Goal: Task Accomplishment & Management: Use online tool/utility

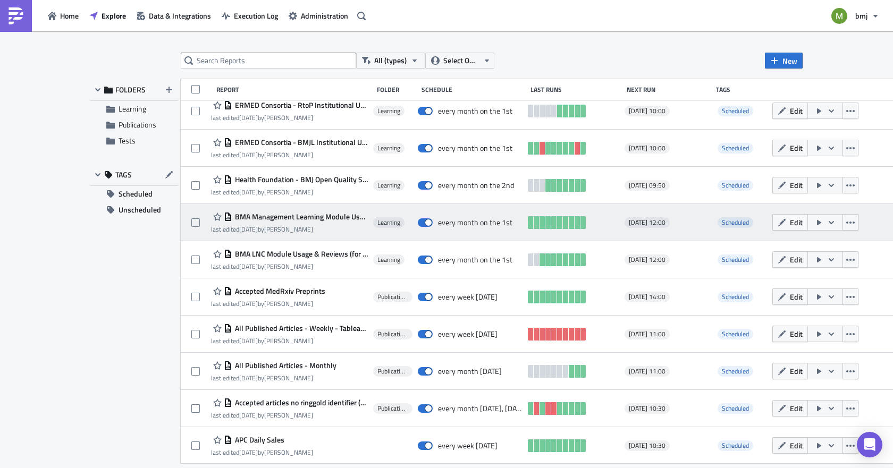
scroll to position [567, 0]
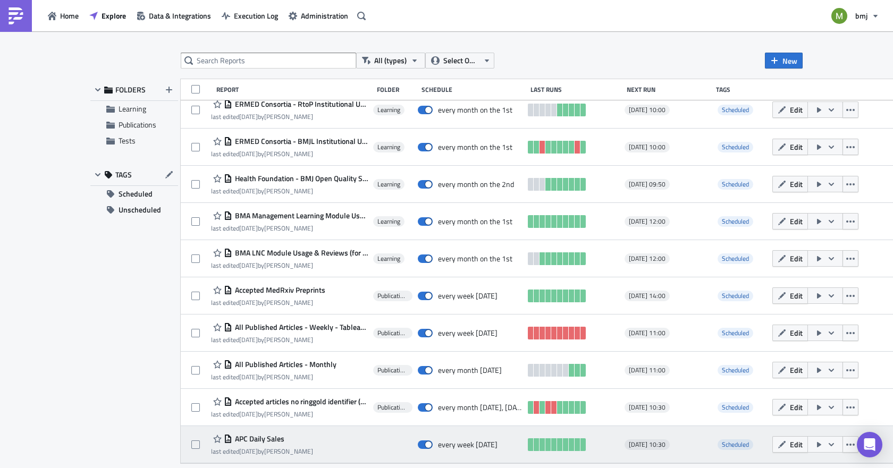
click at [267, 441] on span "APC Daily Sales" at bounding box center [258, 439] width 52 height 10
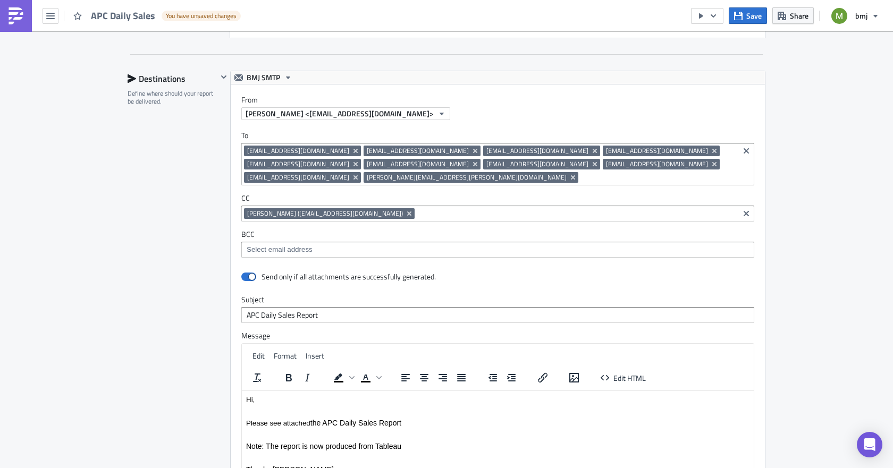
scroll to position [1223, 0]
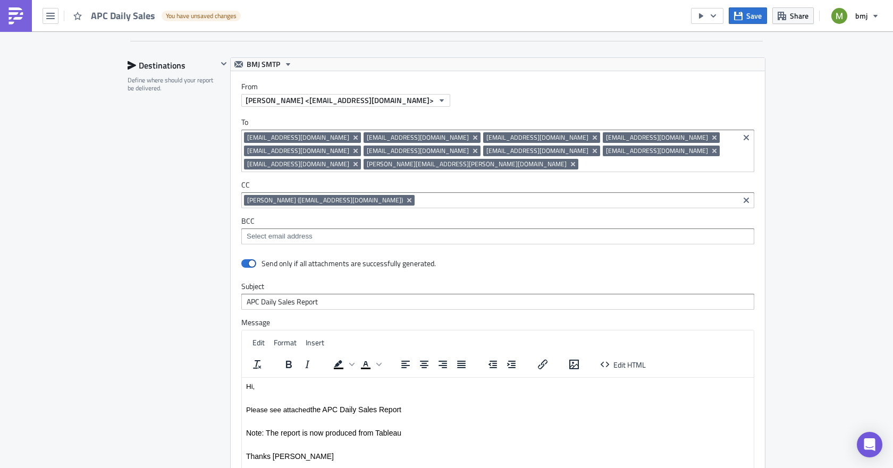
click at [581, 159] on input at bounding box center [658, 164] width 155 height 11
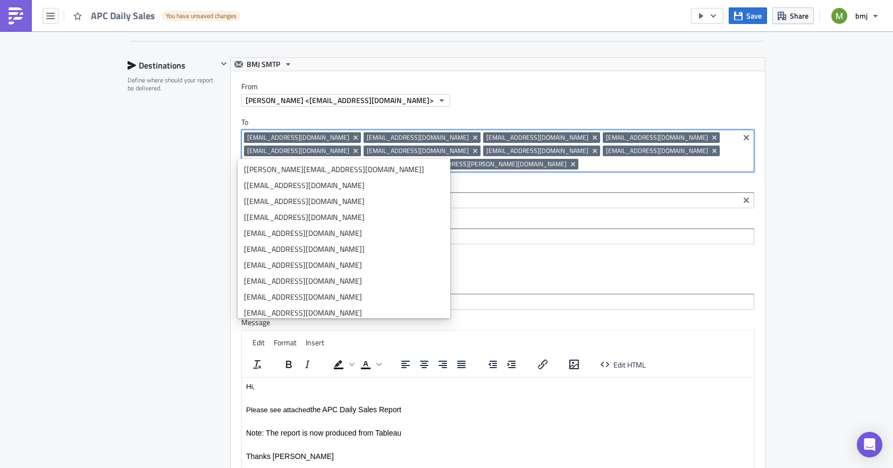
paste input "[EMAIL_ADDRESS][DOMAIN_NAME]"
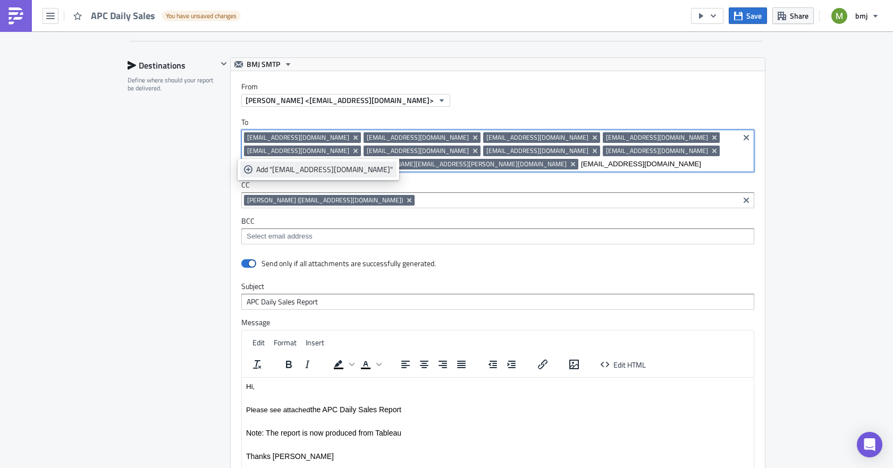
type input "[EMAIL_ADDRESS][DOMAIN_NAME]"
click at [316, 167] on div "Add "[EMAIL_ADDRESS][DOMAIN_NAME]"" at bounding box center [324, 169] width 137 height 11
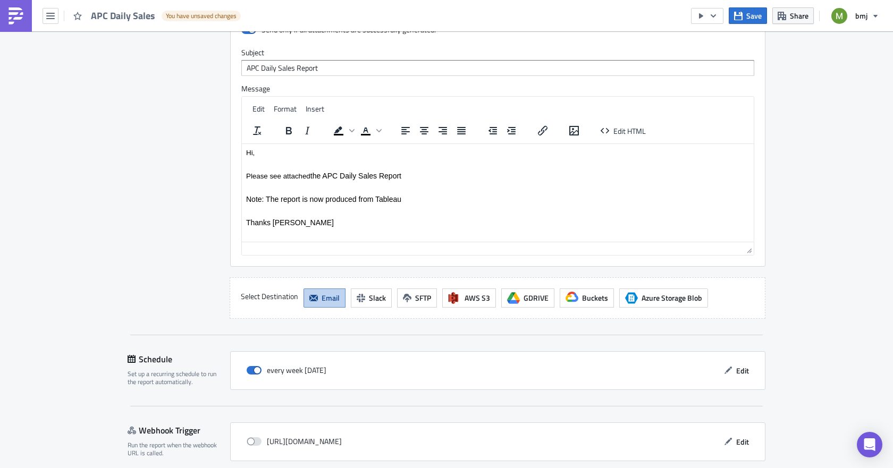
scroll to position [1489, 0]
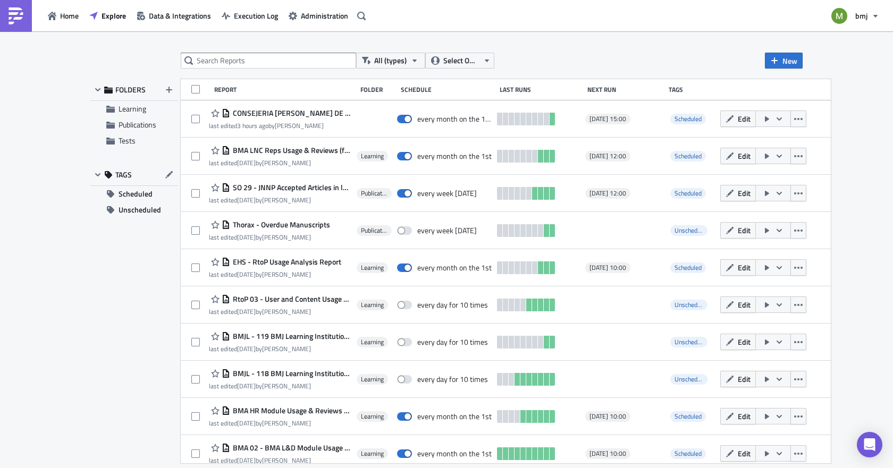
click at [131, 288] on div "FOLDERS Learning Publications Tests TAGS Scheduled Unscheduled" at bounding box center [134, 271] width 88 height 384
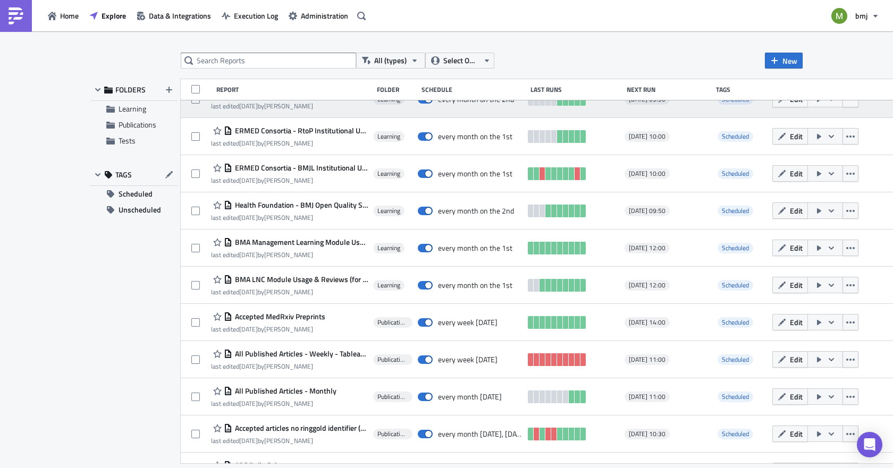
scroll to position [567, 0]
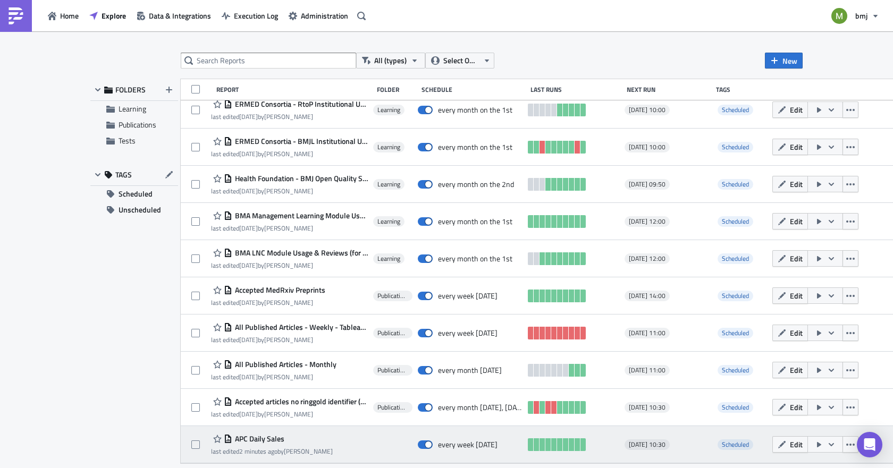
click at [275, 440] on span "APC Daily Sales" at bounding box center [258, 439] width 52 height 10
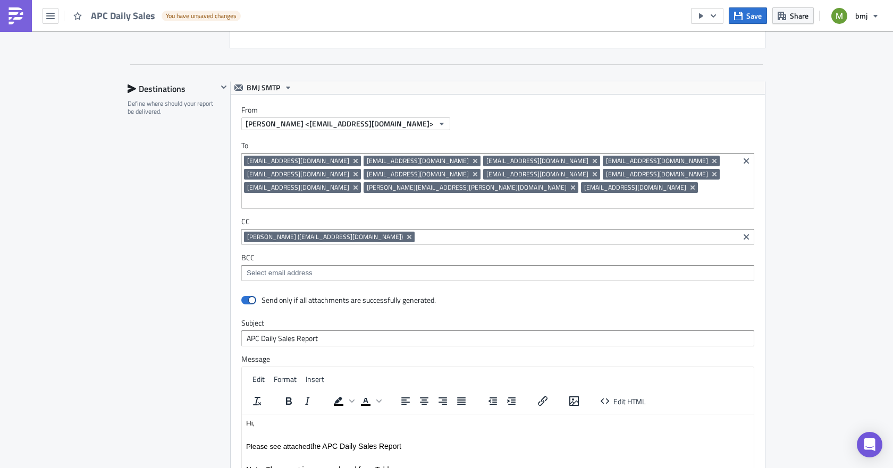
scroll to position [1170, 0]
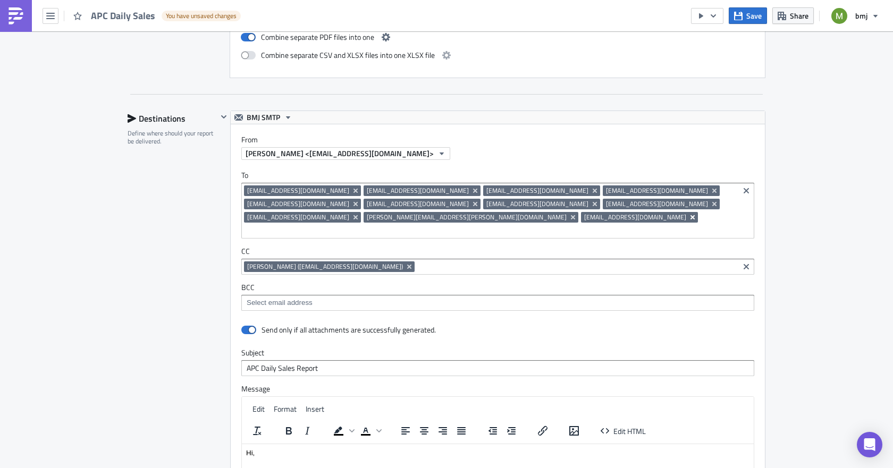
click at [688, 213] on icon "Remove Tag" at bounding box center [692, 217] width 9 height 9
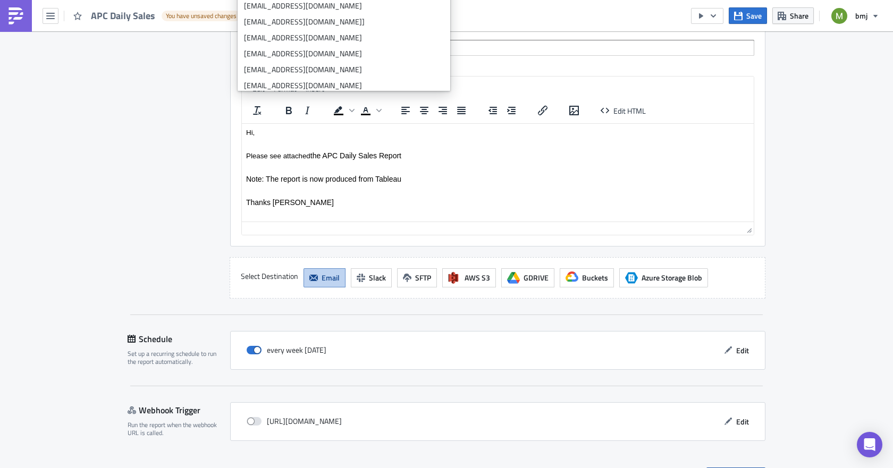
scroll to position [1489, 0]
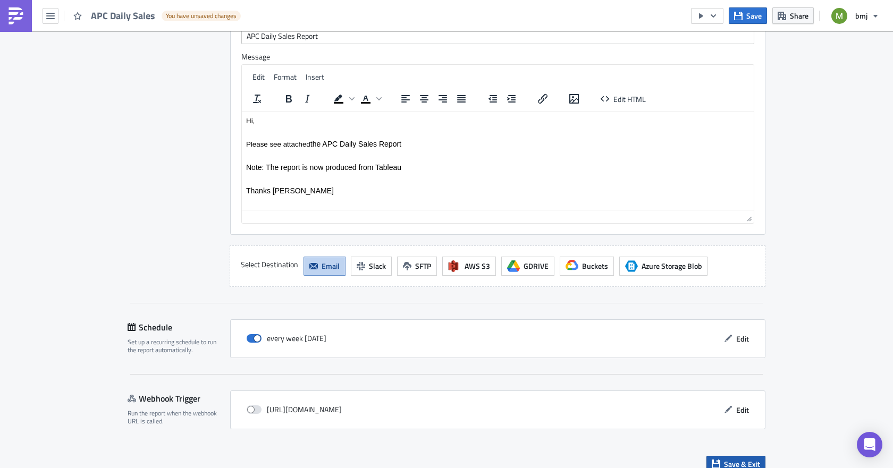
click at [749, 459] on span "Save & Exit" at bounding box center [742, 464] width 36 height 11
